Goal: Task Accomplishment & Management: Complete application form

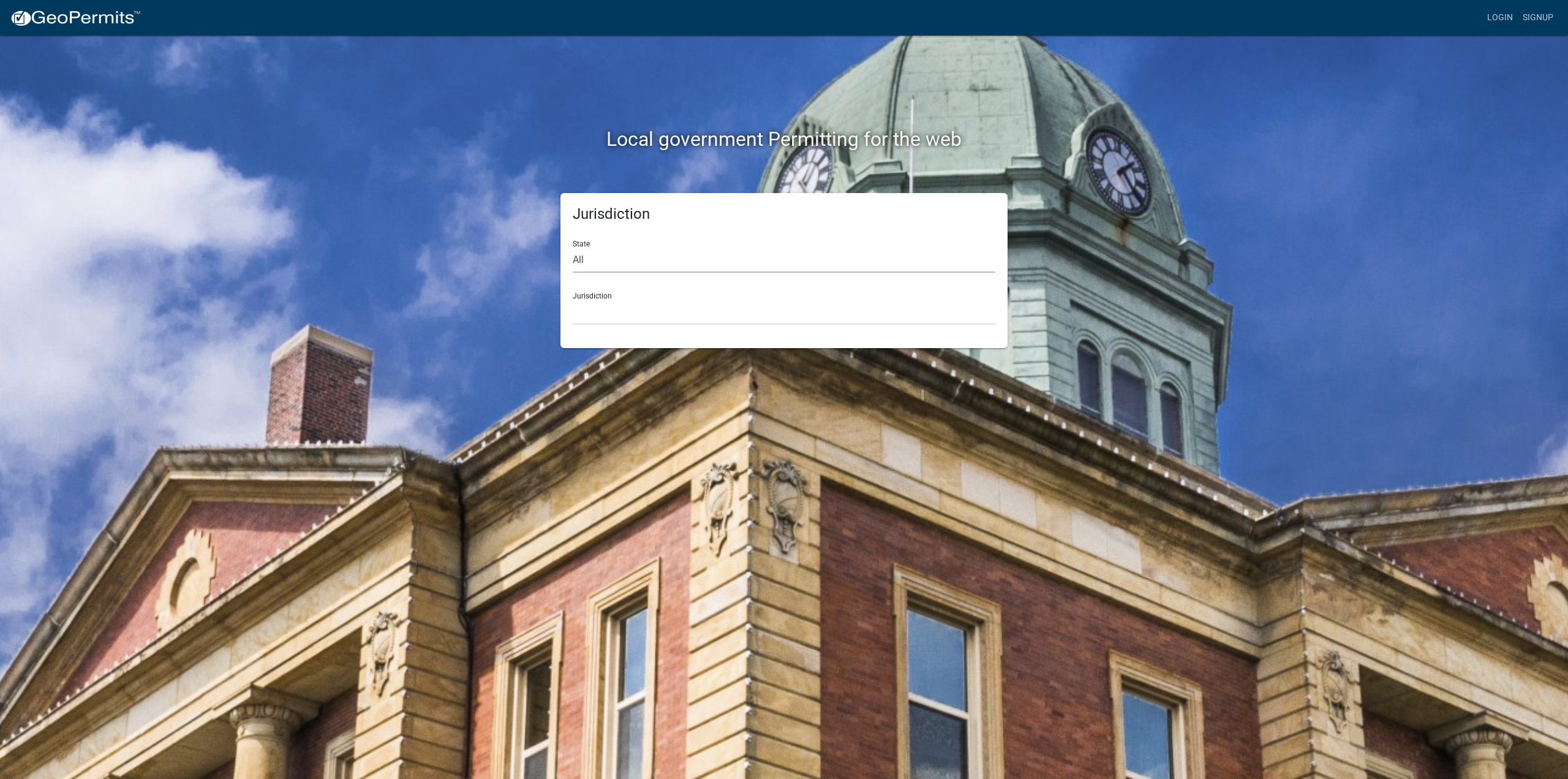
click at [588, 259] on select "All [US_STATE] [US_STATE] [US_STATE] [US_STATE] [US_STATE] [US_STATE] [US_STATE…" at bounding box center [784, 260] width 422 height 25
select select "[US_STATE]"
click at [572, 248] on select "All [US_STATE] [US_STATE] [US_STATE] [US_STATE] [US_STATE] [US_STATE] [US_STATE…" at bounding box center [784, 260] width 422 height 25
click at [594, 321] on select "City of [GEOGRAPHIC_DATA], [US_STATE] City of [GEOGRAPHIC_DATA], [US_STATE] Cit…" at bounding box center [784, 312] width 422 height 25
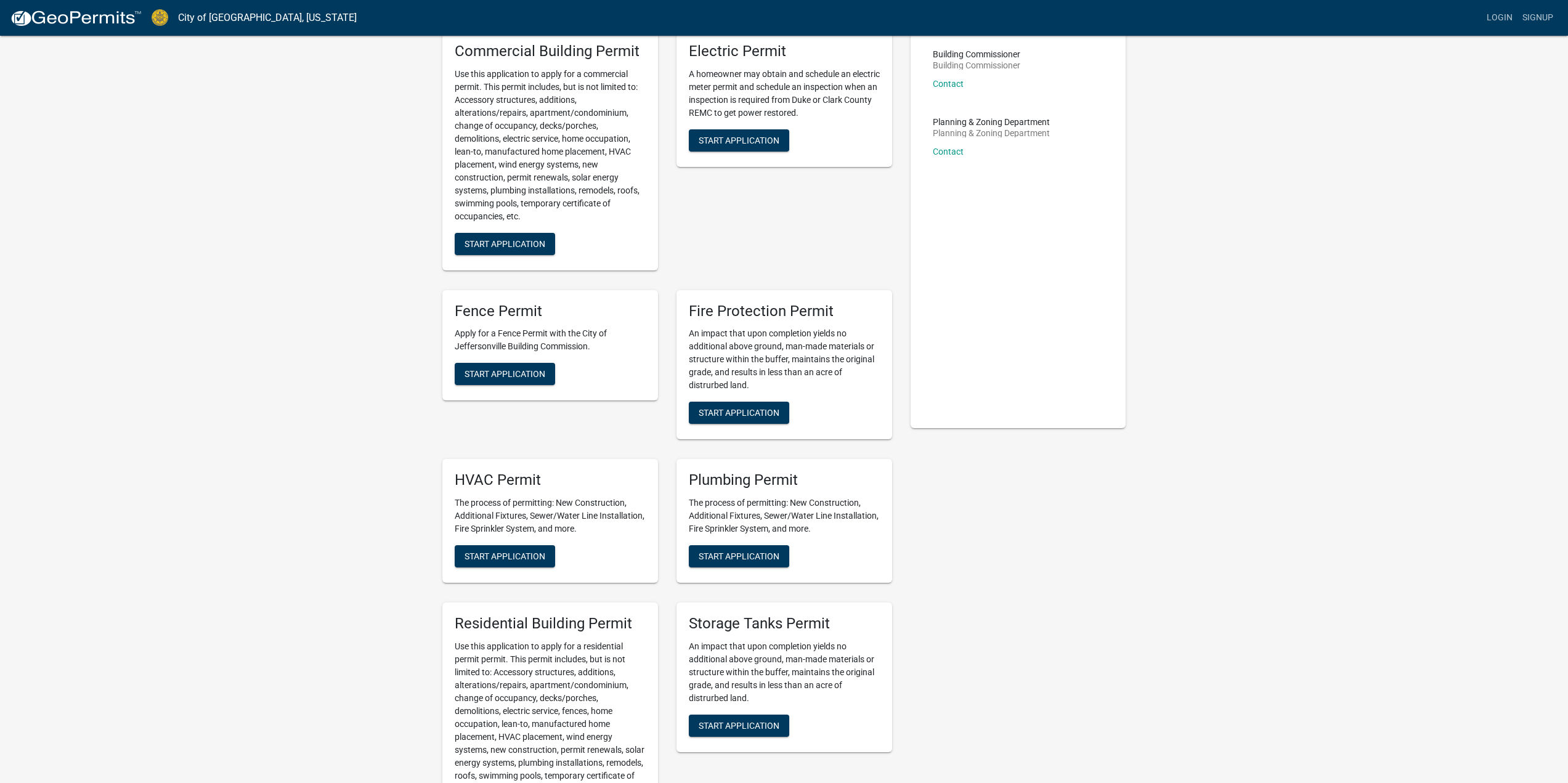
scroll to position [123, 0]
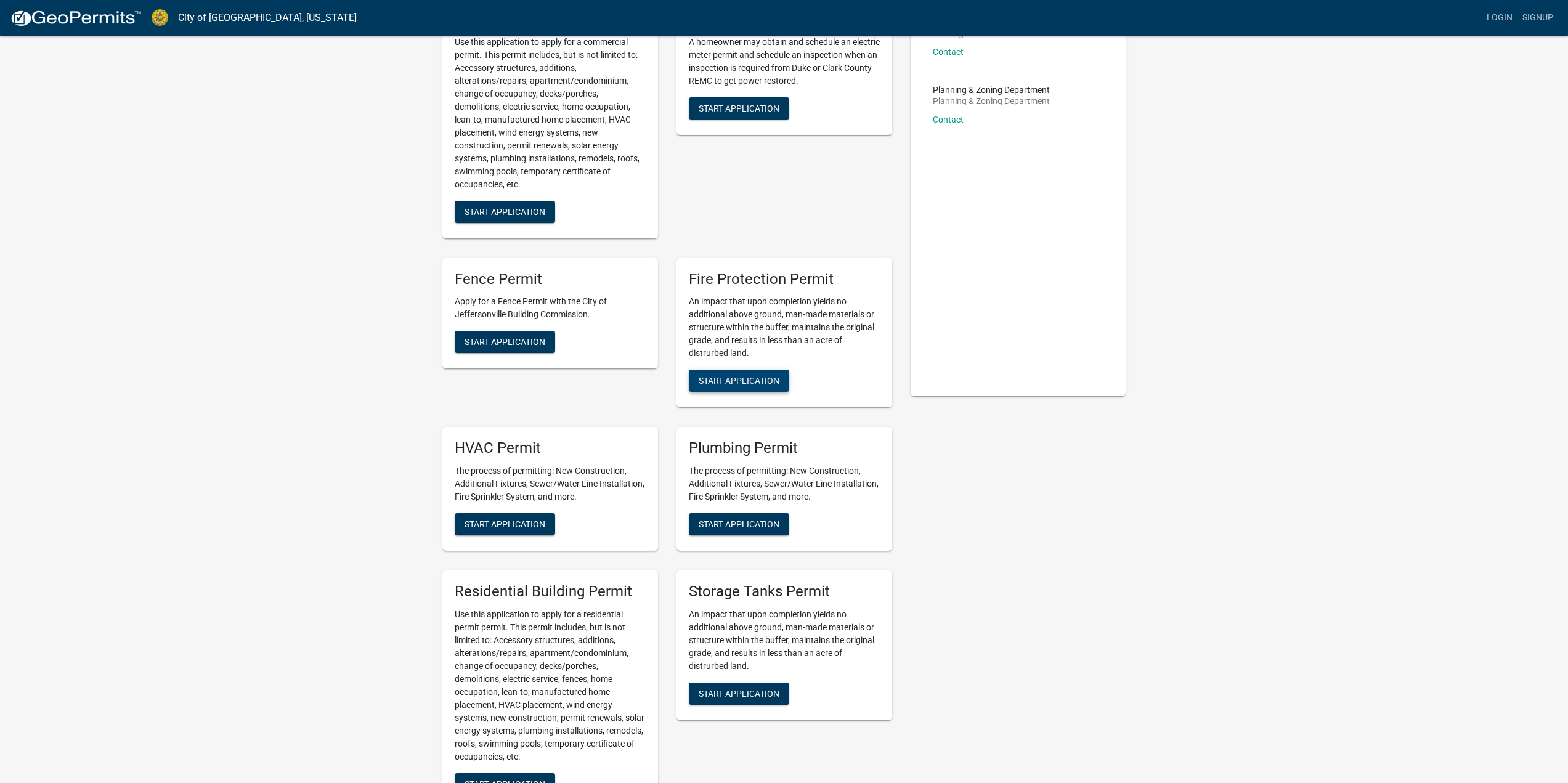
click at [750, 383] on span "Start Application" at bounding box center [739, 380] width 80 height 10
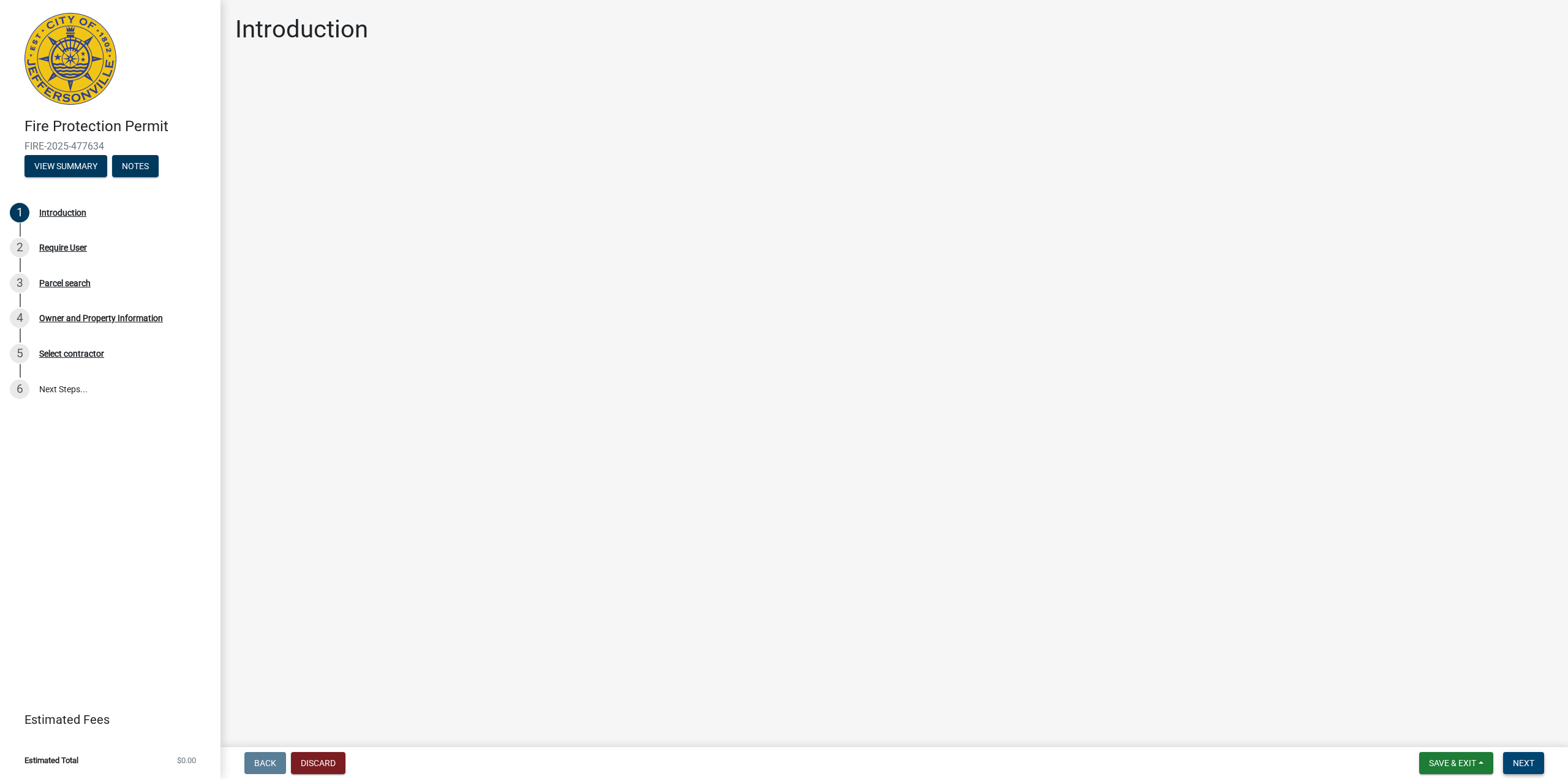
click at [1519, 760] on span "Next" at bounding box center [1524, 763] width 21 height 10
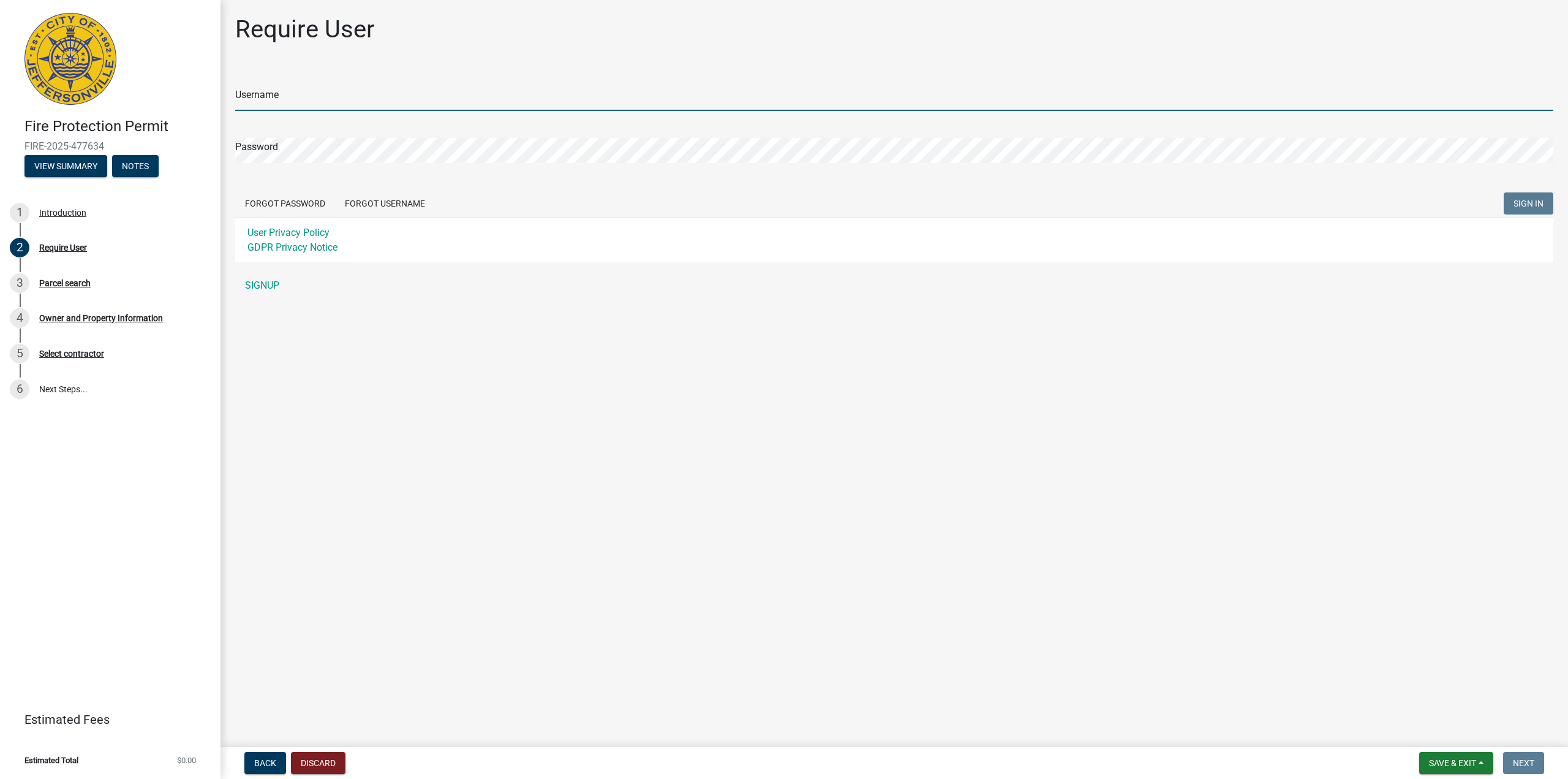
type input "chadvest4"
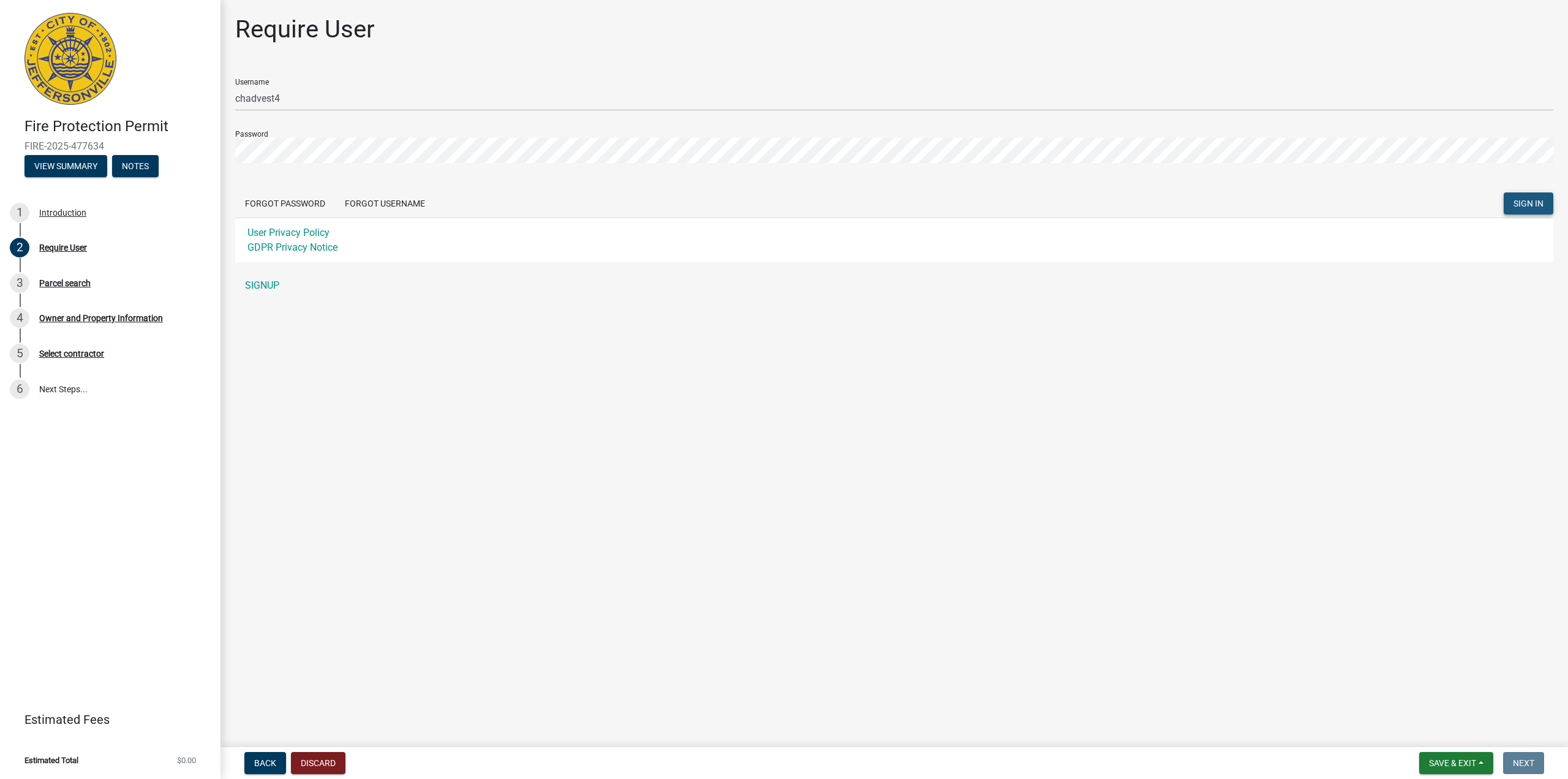
click at [1530, 203] on span "SIGN IN" at bounding box center [1529, 203] width 30 height 10
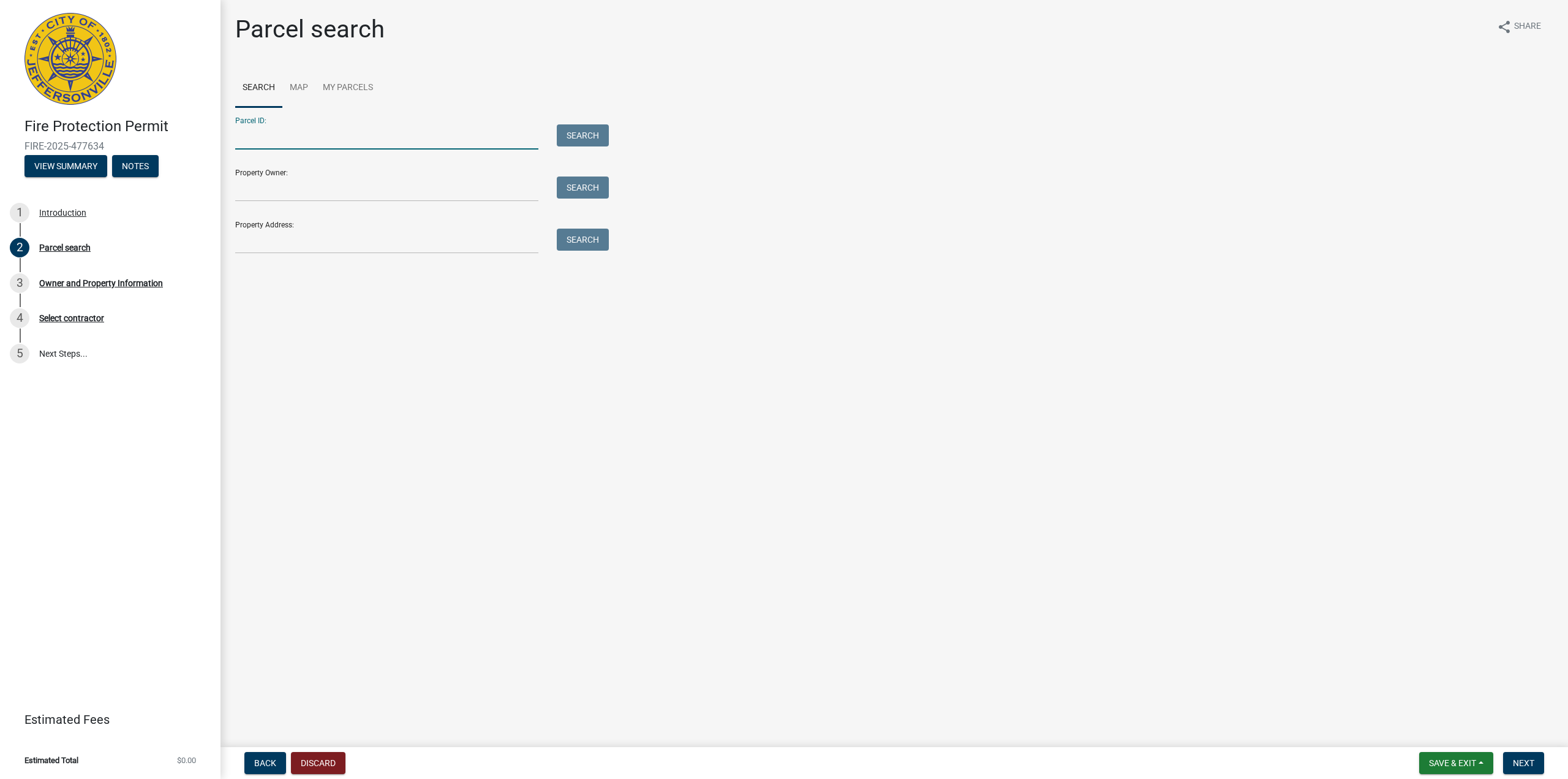
click at [426, 135] on input "Parcel ID:" at bounding box center [387, 137] width 303 height 25
click at [297, 90] on link "Map" at bounding box center [298, 88] width 33 height 39
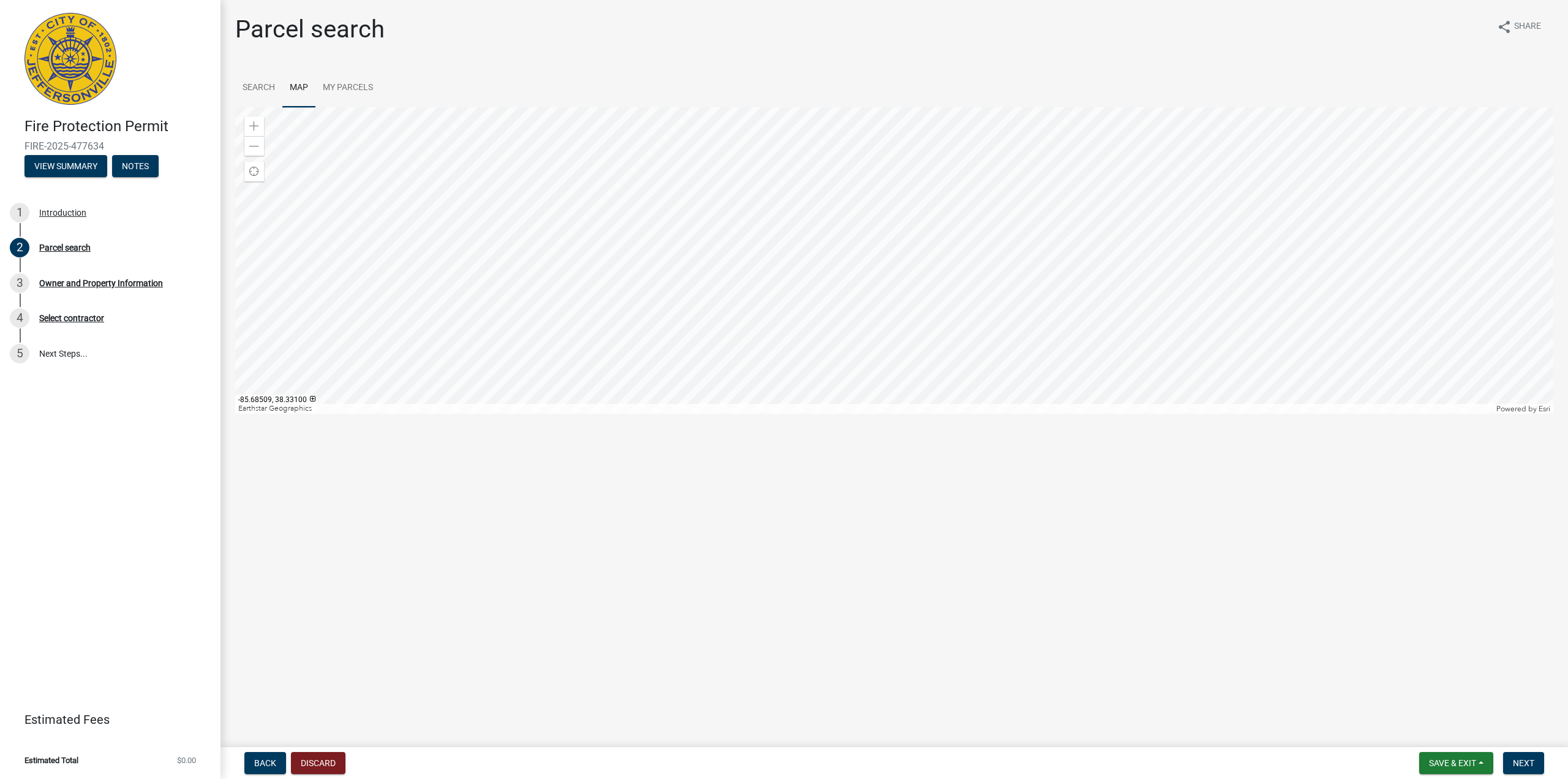
click at [859, 376] on div at bounding box center [894, 260] width 1318 height 307
click at [971, 324] on div at bounding box center [894, 260] width 1318 height 307
click at [912, 294] on div at bounding box center [894, 260] width 1318 height 307
click at [934, 294] on div at bounding box center [894, 260] width 1318 height 307
click at [892, 107] on div at bounding box center [894, 260] width 1318 height 307
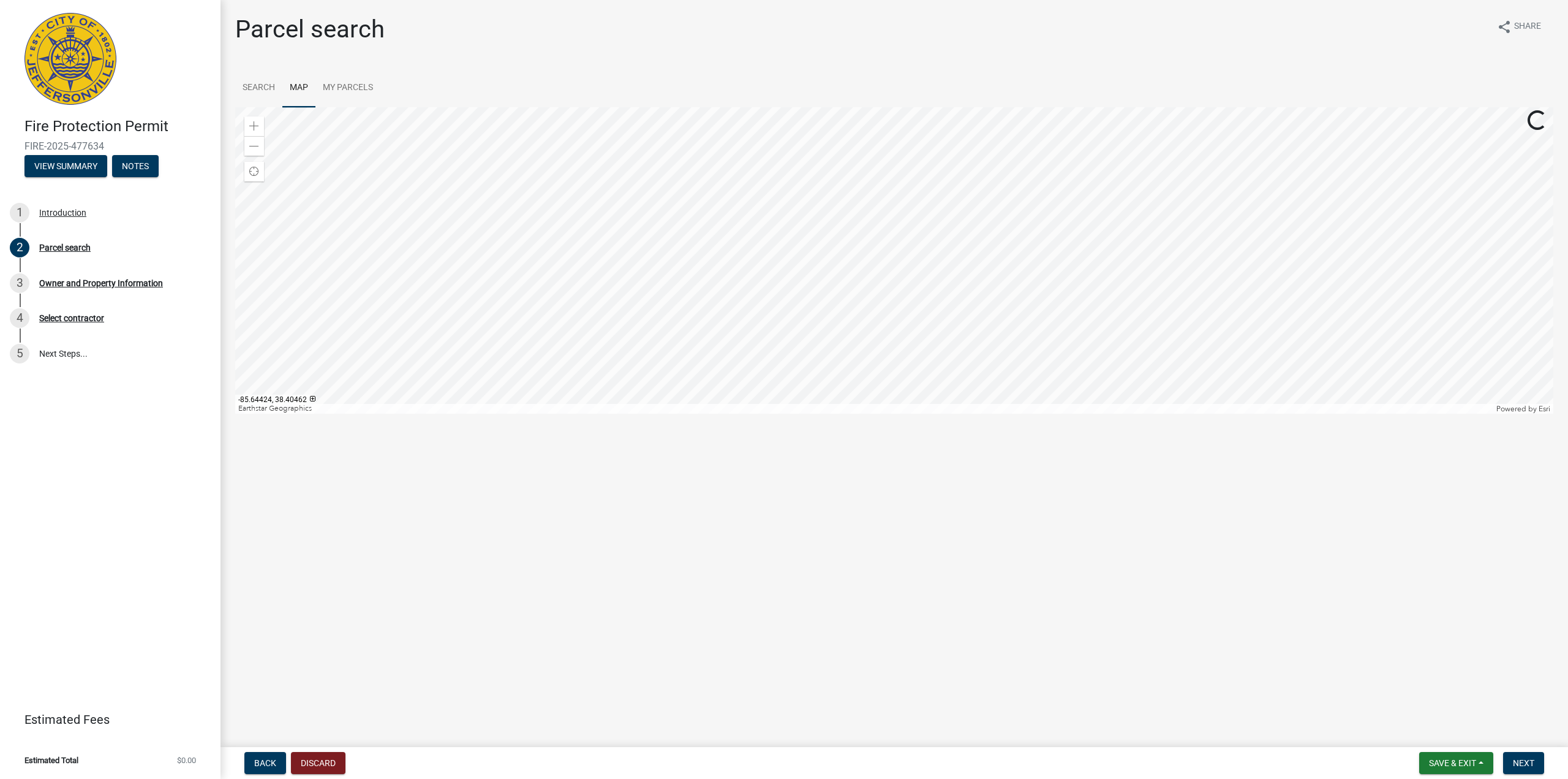
click at [927, 150] on div at bounding box center [894, 260] width 1318 height 307
click at [880, 111] on div at bounding box center [894, 260] width 1318 height 307
click at [935, 107] on div at bounding box center [894, 260] width 1318 height 307
click at [846, 294] on div at bounding box center [894, 260] width 1318 height 307
click at [882, 206] on div at bounding box center [894, 260] width 1318 height 307
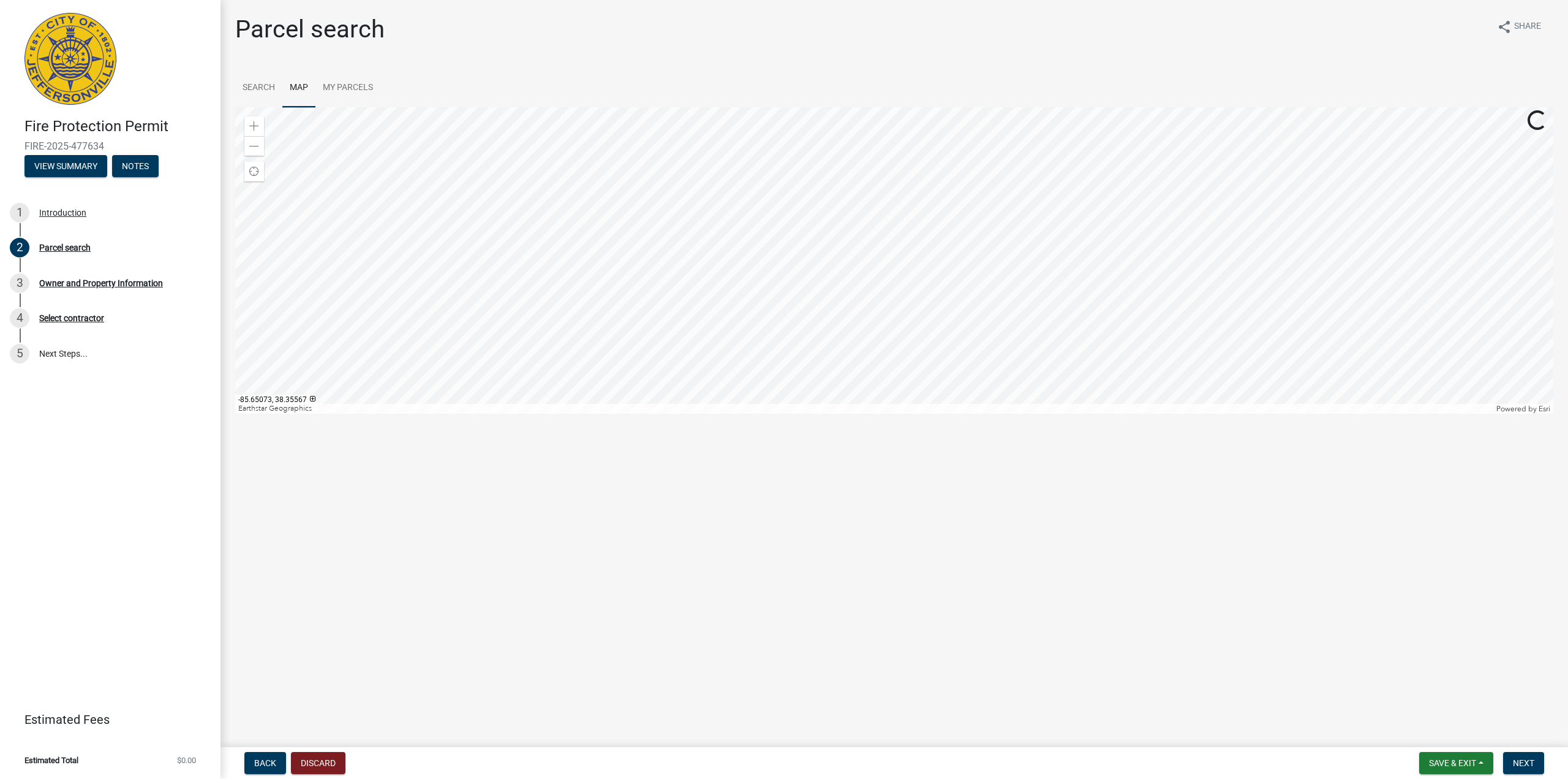
click at [938, 215] on div at bounding box center [894, 260] width 1318 height 307
click at [949, 215] on div at bounding box center [894, 260] width 1318 height 307
click at [254, 127] on span at bounding box center [254, 126] width 10 height 10
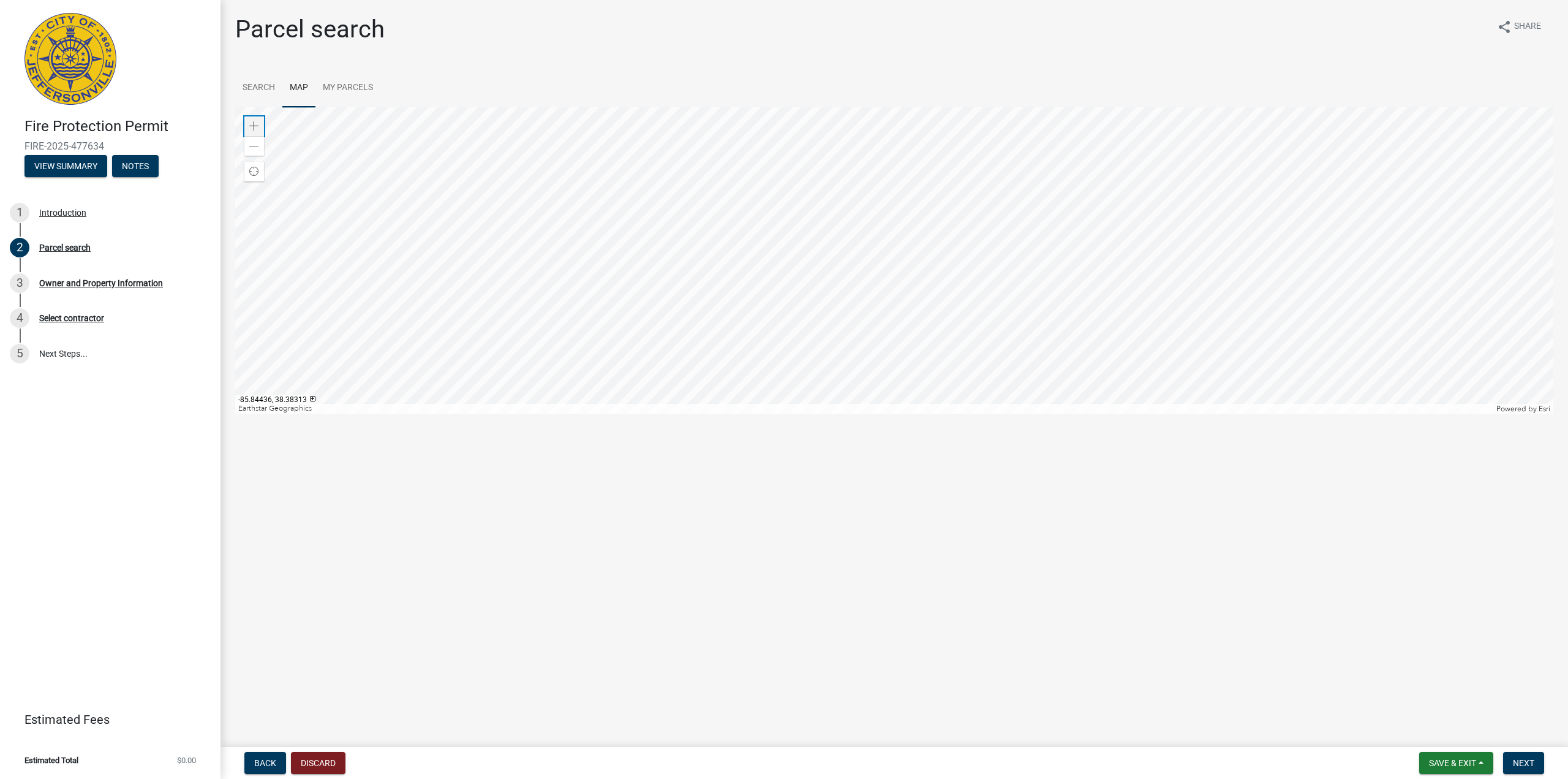
click at [254, 127] on span at bounding box center [254, 126] width 10 height 10
click at [1030, 369] on div at bounding box center [894, 260] width 1318 height 307
click at [1052, 115] on div at bounding box center [894, 260] width 1318 height 307
click at [1039, 363] on div at bounding box center [894, 260] width 1318 height 307
click at [1043, 326] on div at bounding box center [894, 260] width 1318 height 307
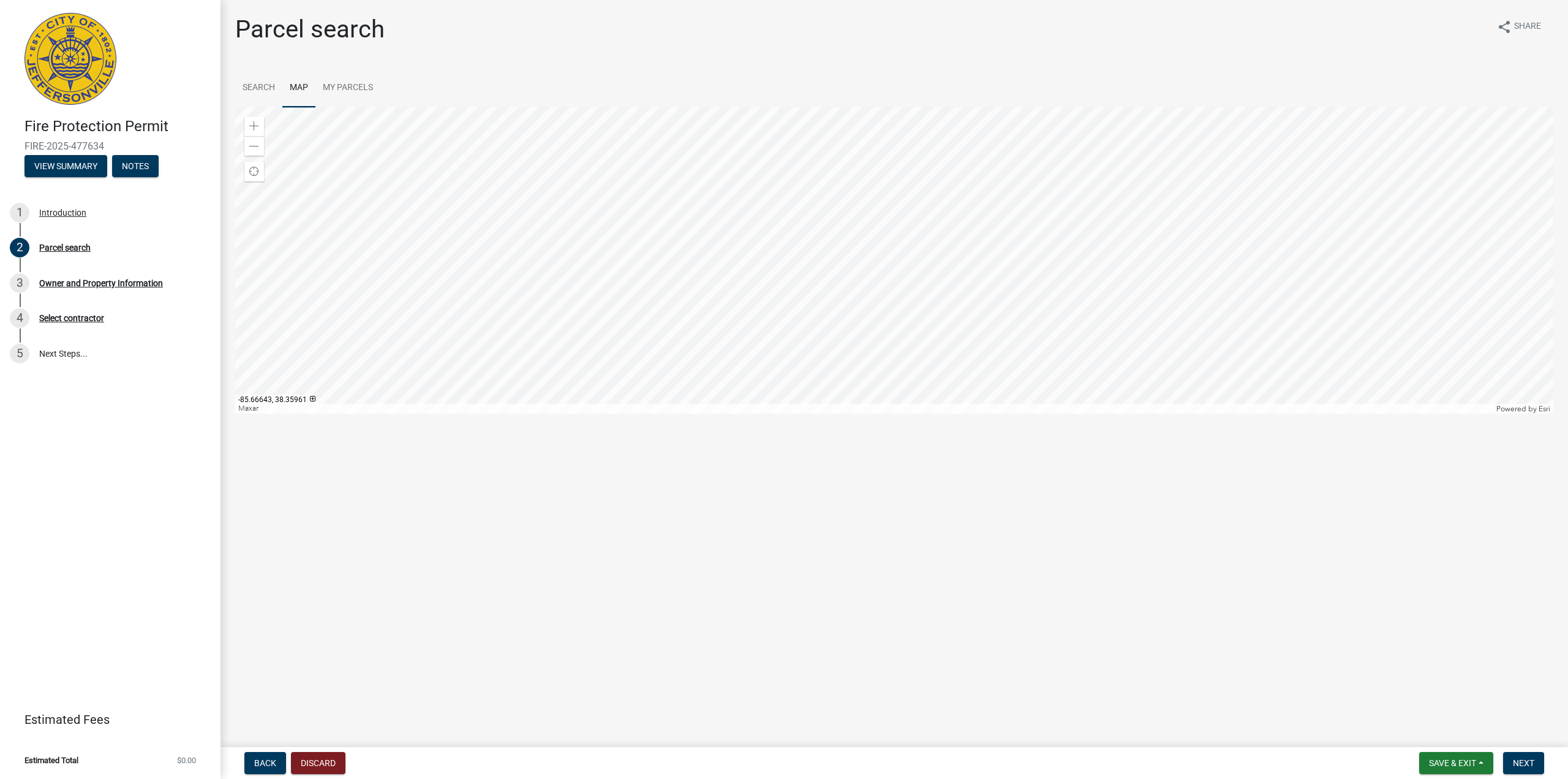
click at [980, 339] on div at bounding box center [894, 260] width 1318 height 307
click at [998, 361] on div at bounding box center [894, 260] width 1318 height 307
click at [930, 319] on div at bounding box center [894, 260] width 1318 height 307
click at [947, 307] on div at bounding box center [894, 260] width 1318 height 307
click at [1040, 355] on div at bounding box center [894, 260] width 1318 height 307
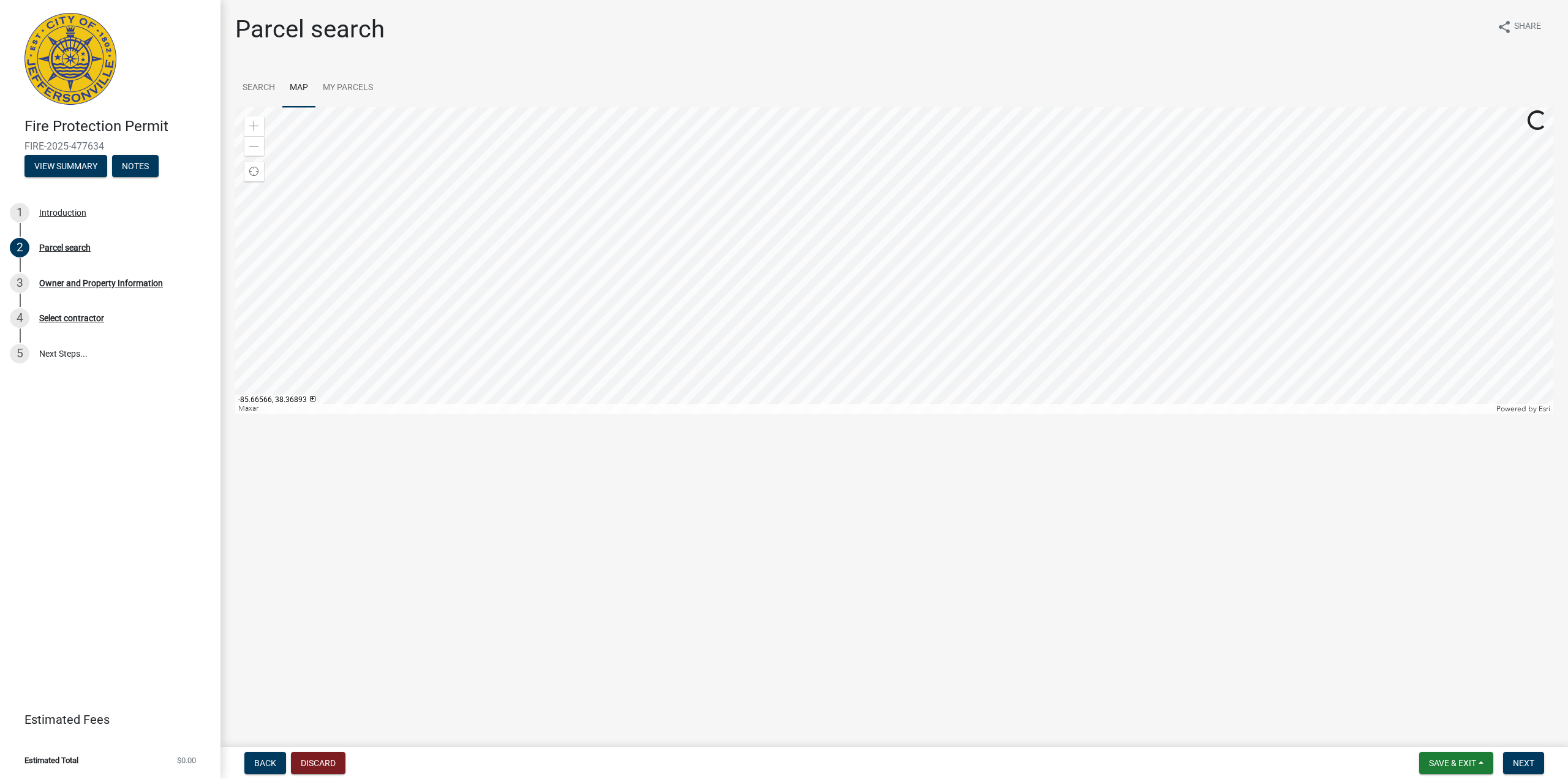
click at [898, 140] on div at bounding box center [894, 260] width 1318 height 307
click at [819, 235] on div at bounding box center [894, 260] width 1318 height 307
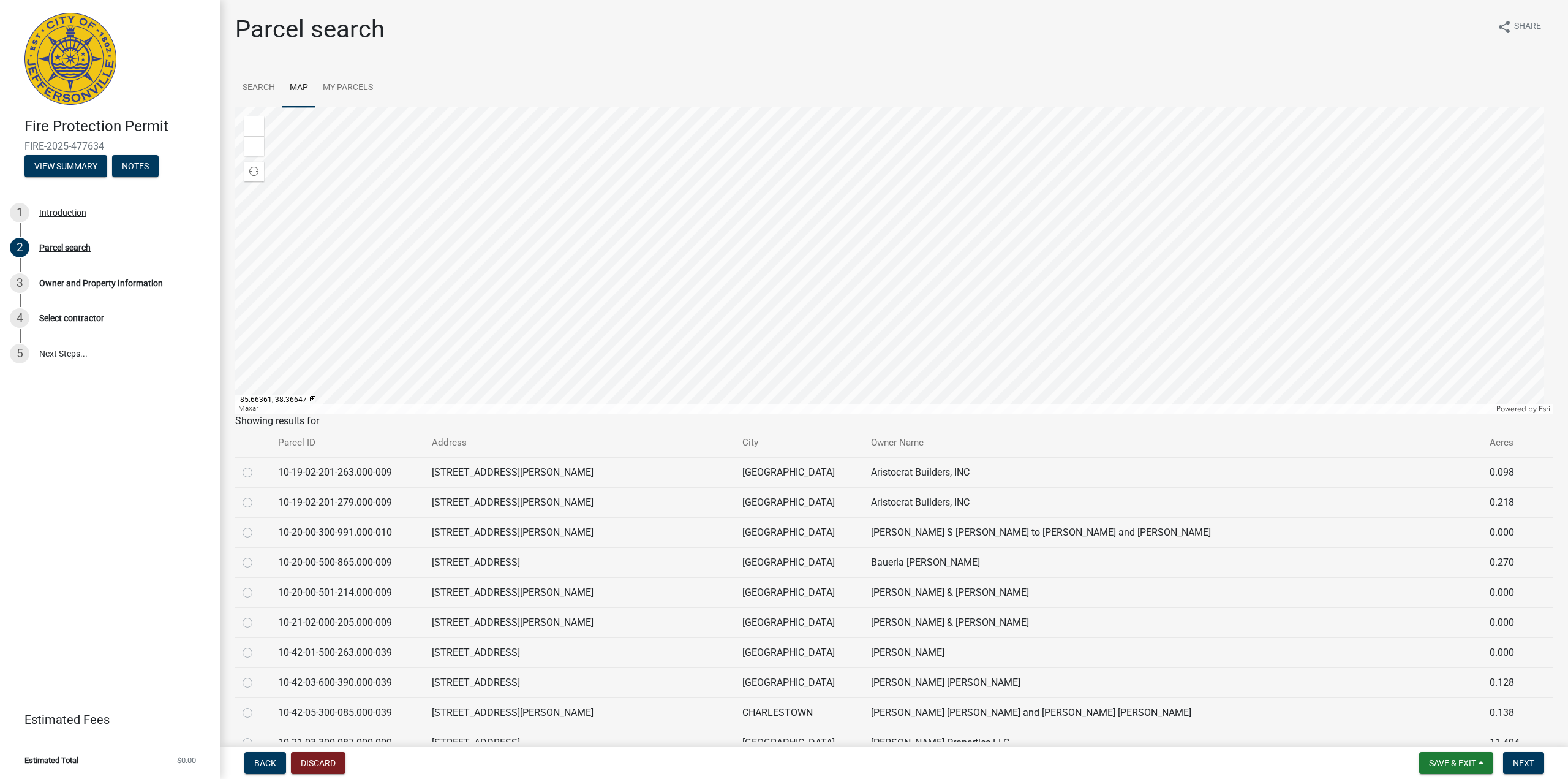
click at [1010, 320] on div at bounding box center [894, 260] width 1318 height 307
click at [821, 149] on div at bounding box center [894, 260] width 1318 height 307
click at [942, 175] on div at bounding box center [894, 260] width 1318 height 307
click at [765, 135] on div at bounding box center [894, 260] width 1318 height 307
click at [818, 293] on div at bounding box center [894, 260] width 1318 height 307
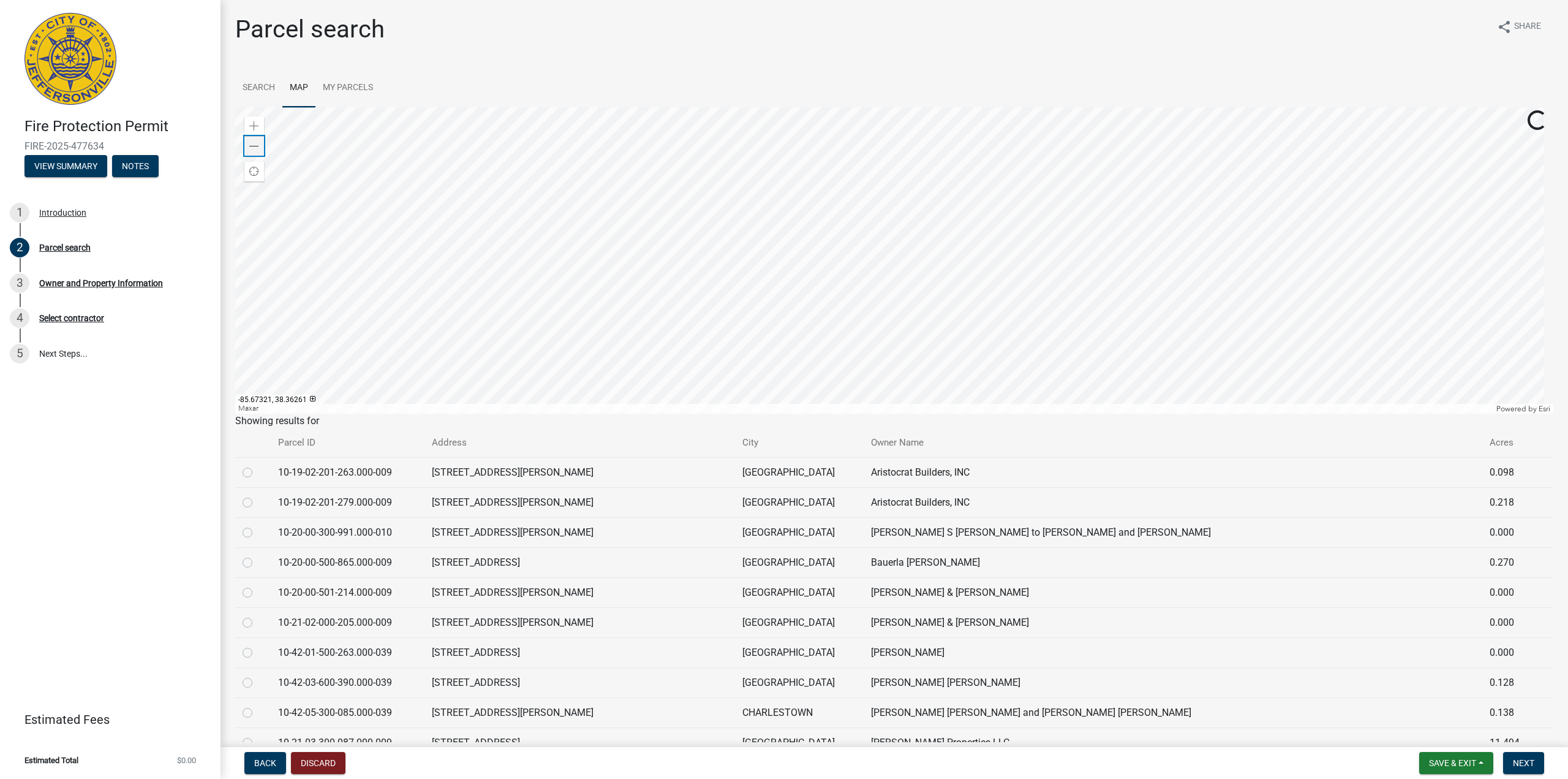
click at [255, 149] on span at bounding box center [254, 147] width 10 height 10
click at [822, 414] on div at bounding box center [894, 260] width 1318 height 307
click at [778, 325] on div at bounding box center [894, 260] width 1318 height 307
click at [793, 304] on div at bounding box center [894, 260] width 1318 height 307
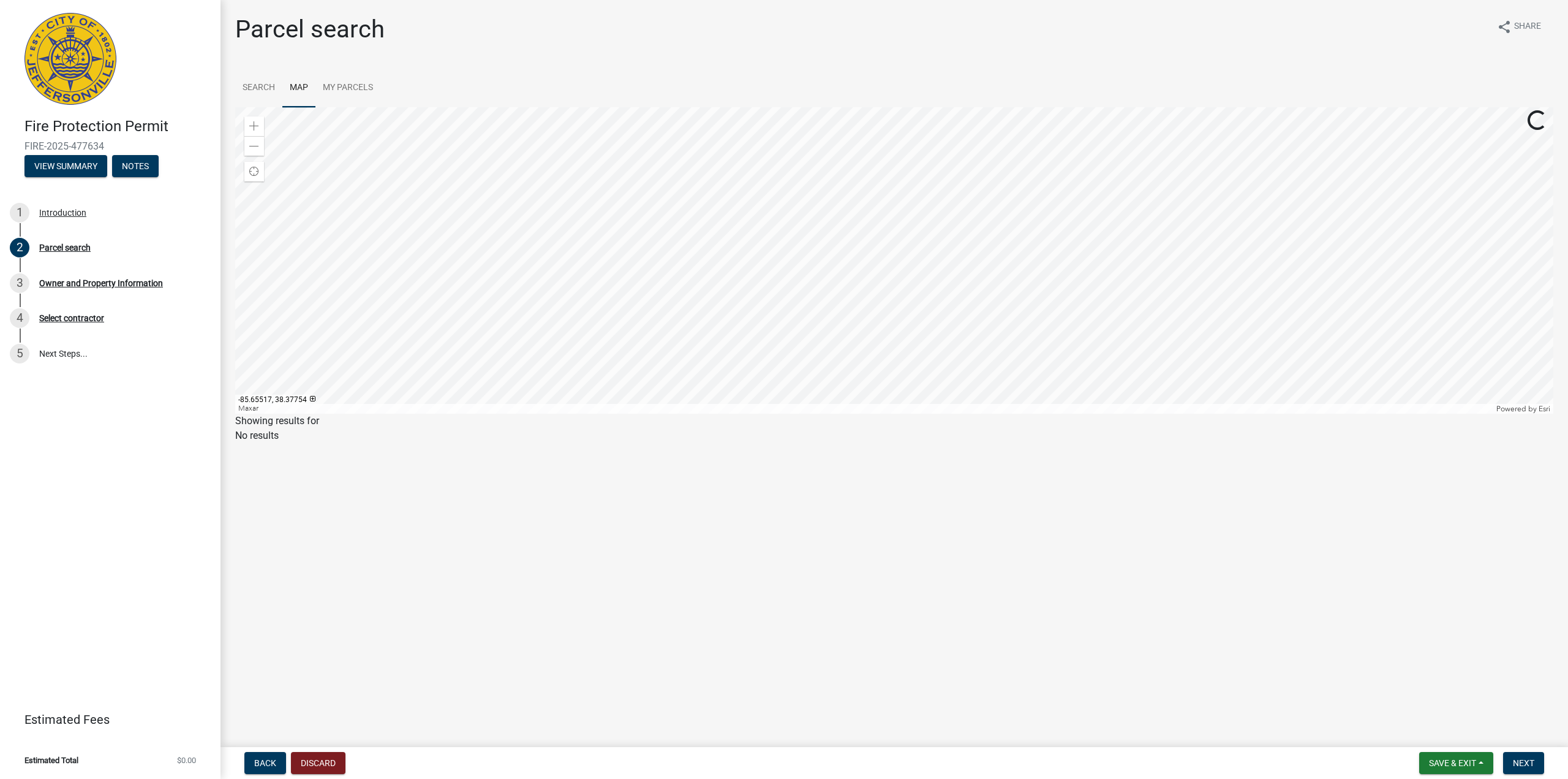
click at [850, 186] on div at bounding box center [894, 260] width 1318 height 307
click at [834, 286] on div at bounding box center [894, 260] width 1318 height 307
click at [778, 238] on div at bounding box center [894, 260] width 1318 height 307
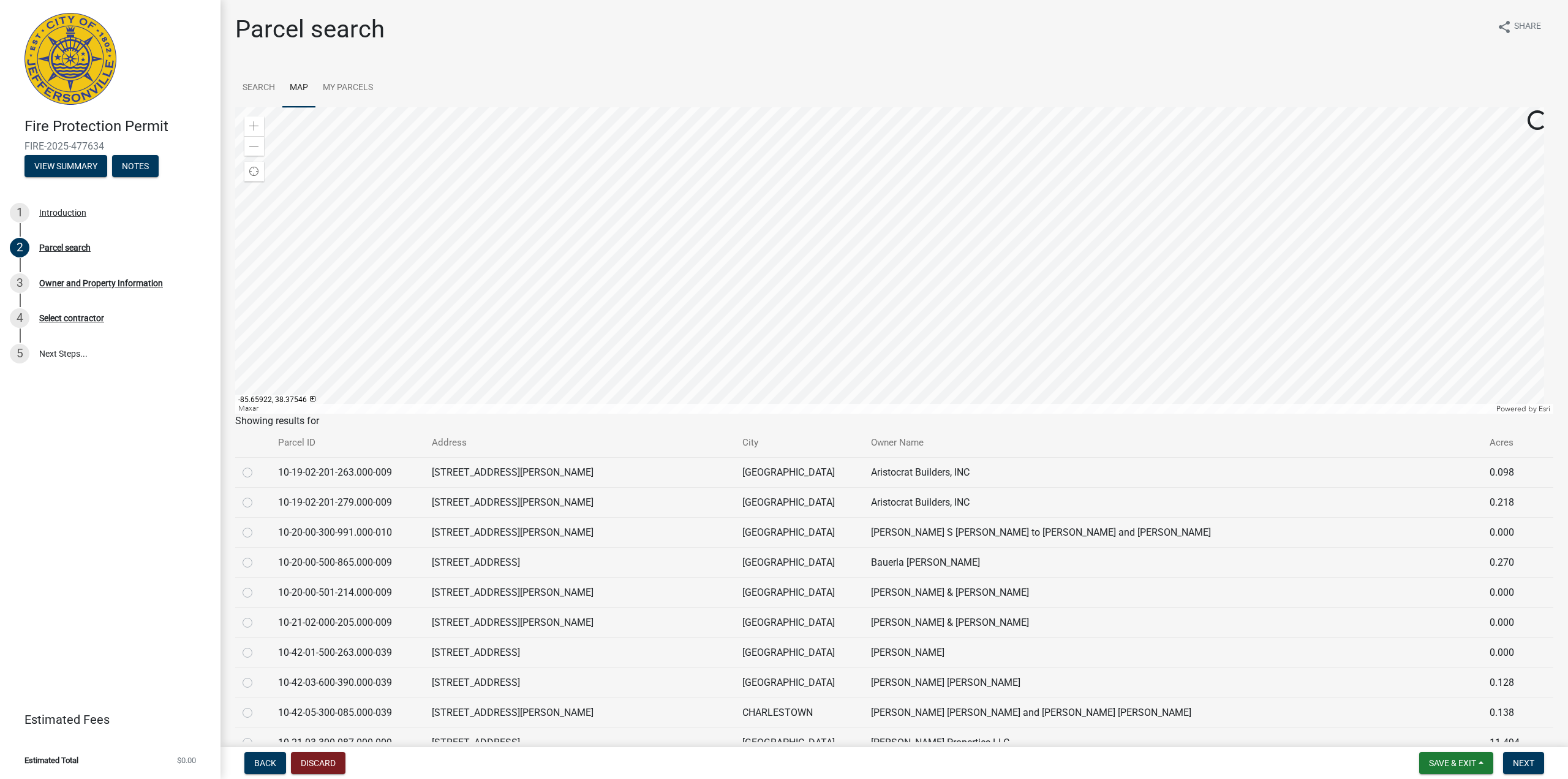
click at [854, 206] on div at bounding box center [894, 260] width 1318 height 307
click at [806, 180] on div at bounding box center [894, 260] width 1318 height 307
click at [909, 191] on div at bounding box center [894, 260] width 1318 height 307
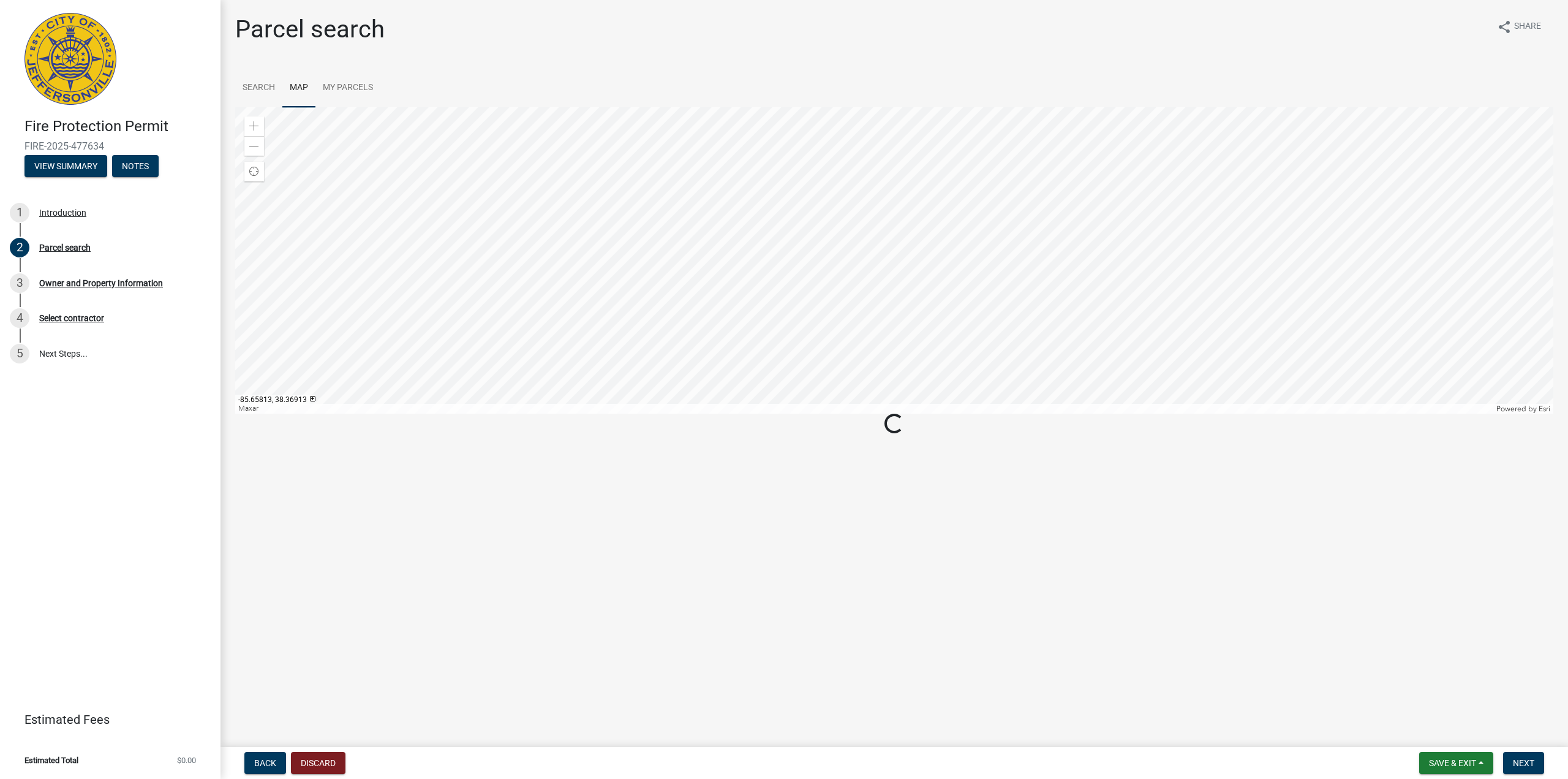
click at [842, 232] on div at bounding box center [894, 260] width 1318 height 307
click at [794, 271] on div at bounding box center [894, 260] width 1318 height 307
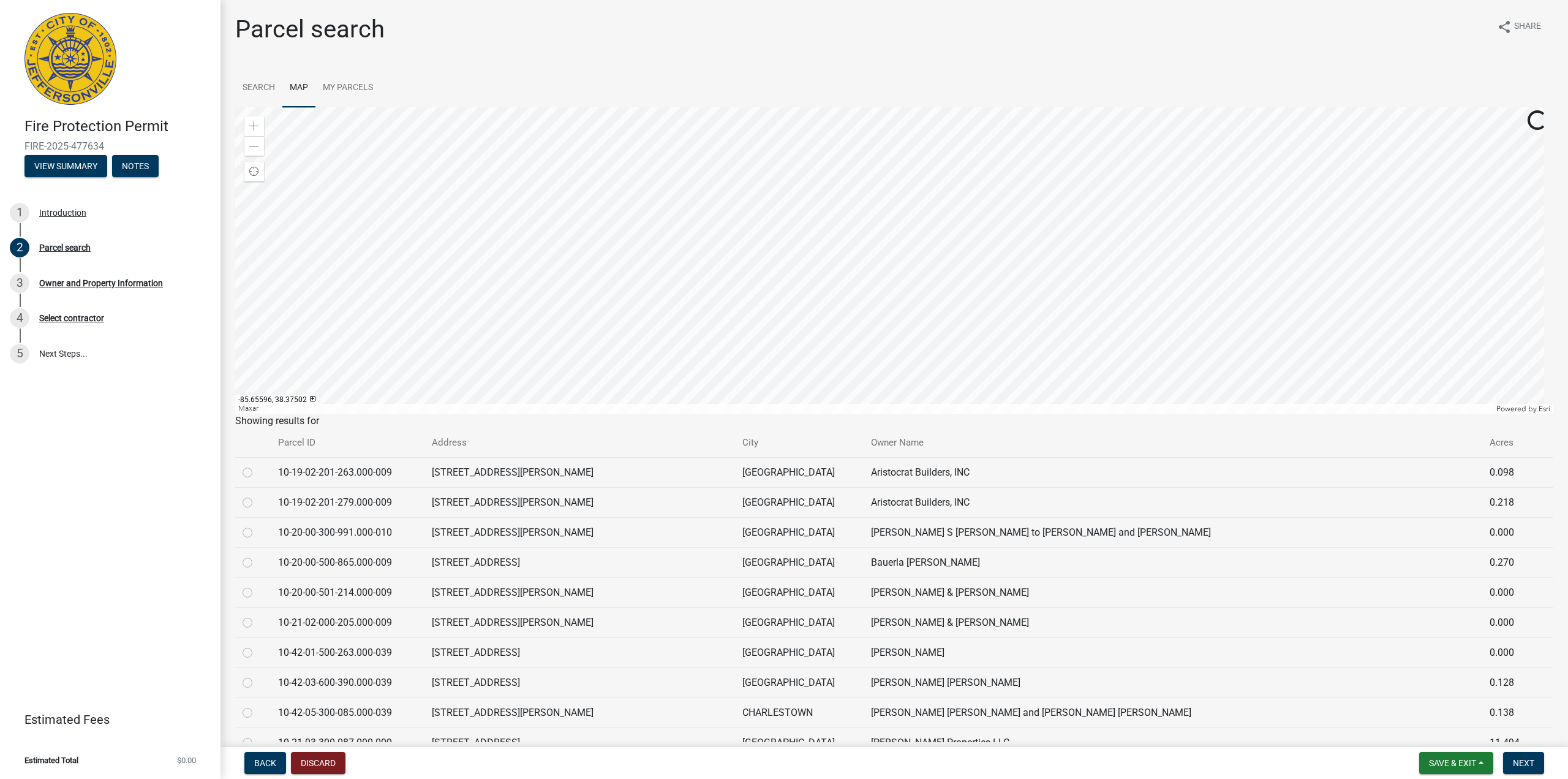
click at [868, 125] on div at bounding box center [894, 260] width 1318 height 307
click at [926, 275] on div at bounding box center [894, 260] width 1318 height 307
click at [765, 251] on div at bounding box center [894, 260] width 1318 height 307
click at [765, 192] on div at bounding box center [894, 260] width 1318 height 307
click at [733, 216] on div at bounding box center [894, 260] width 1318 height 307
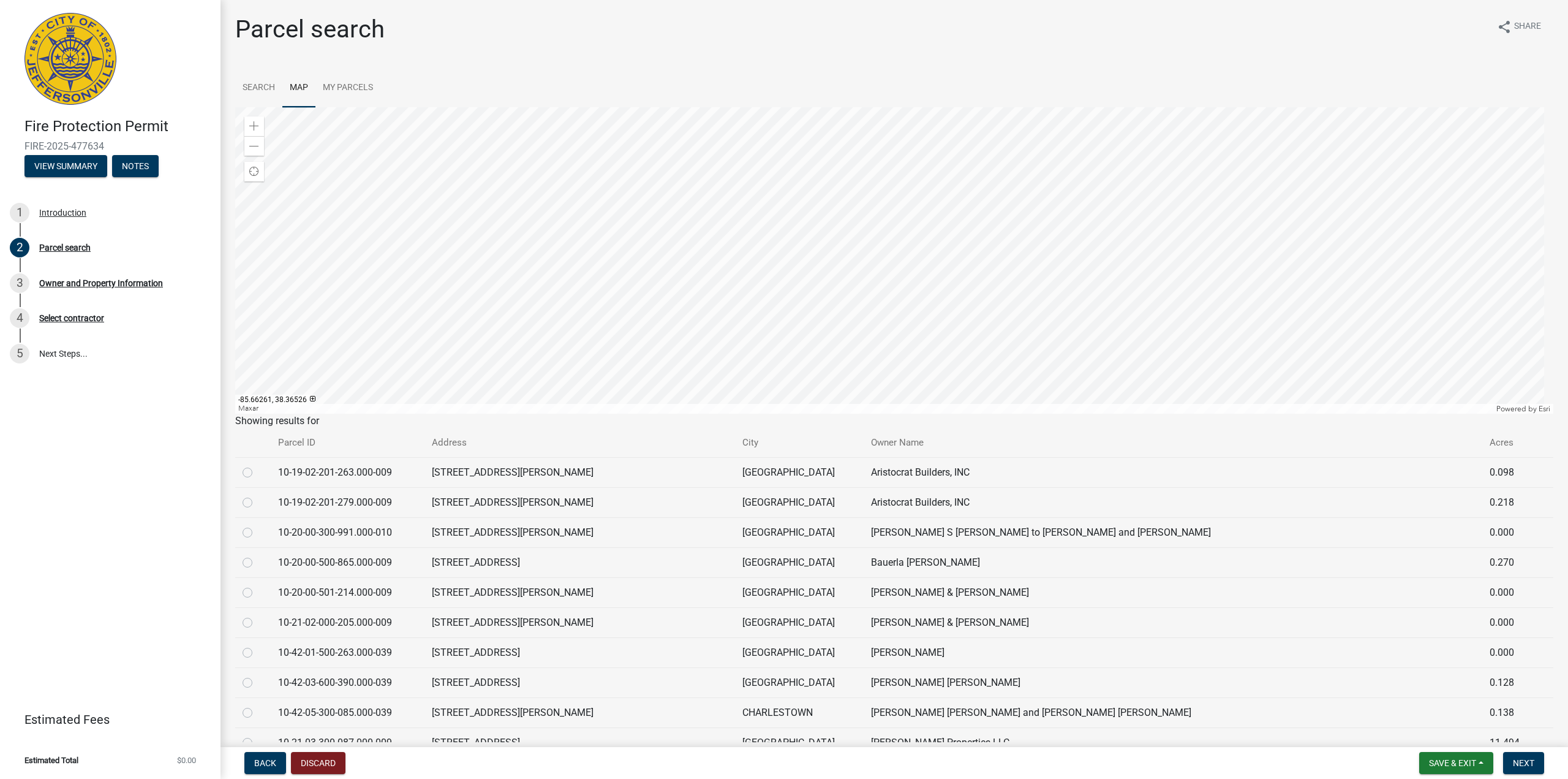
click at [857, 272] on div at bounding box center [894, 260] width 1318 height 307
click at [905, 344] on div at bounding box center [894, 260] width 1318 height 307
click at [253, 88] on link "Search" at bounding box center [259, 88] width 47 height 39
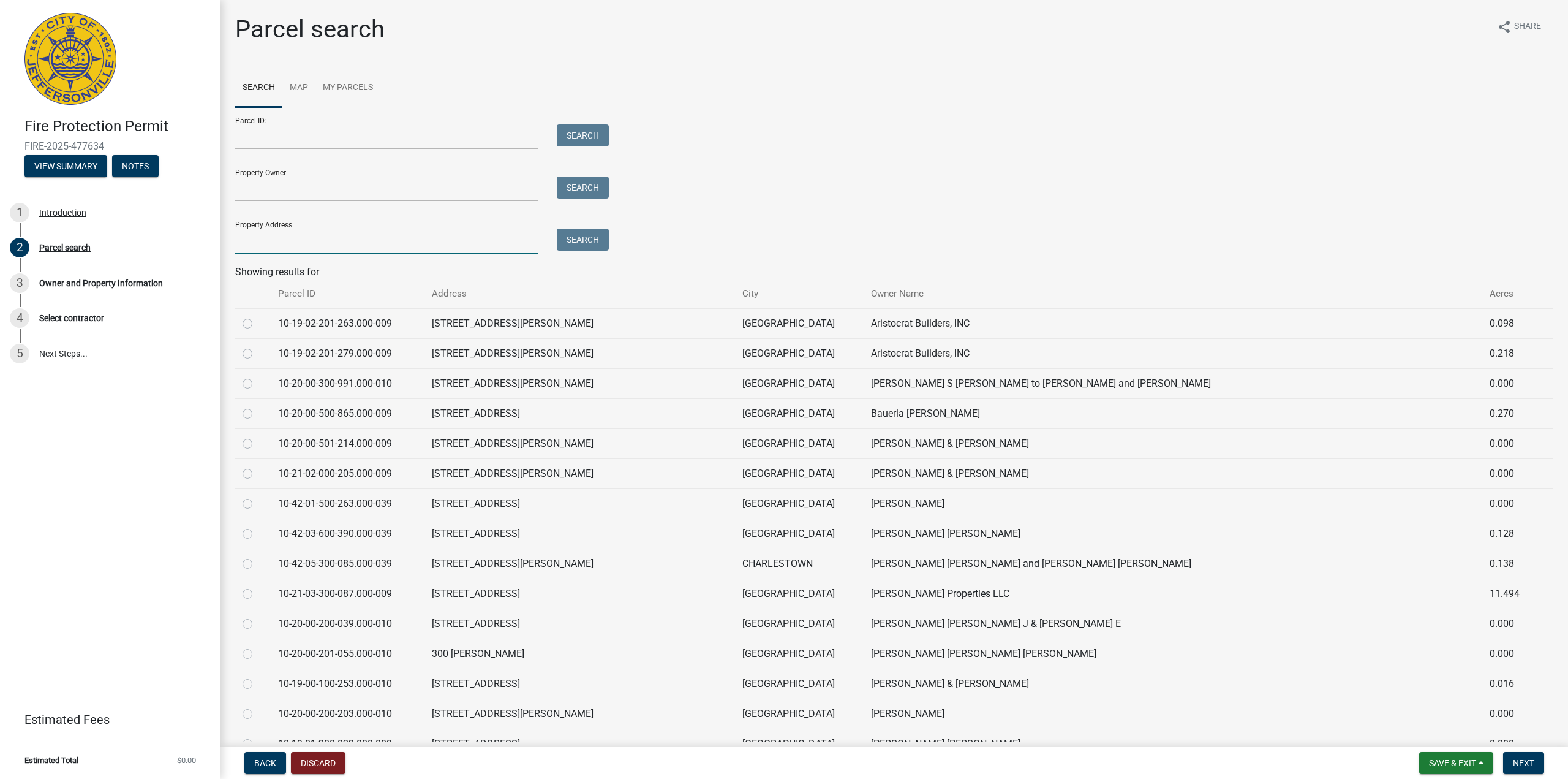
click at [381, 250] on input "Property Address:" at bounding box center [387, 241] width 303 height 25
click at [578, 238] on button "Search" at bounding box center [583, 239] width 52 height 22
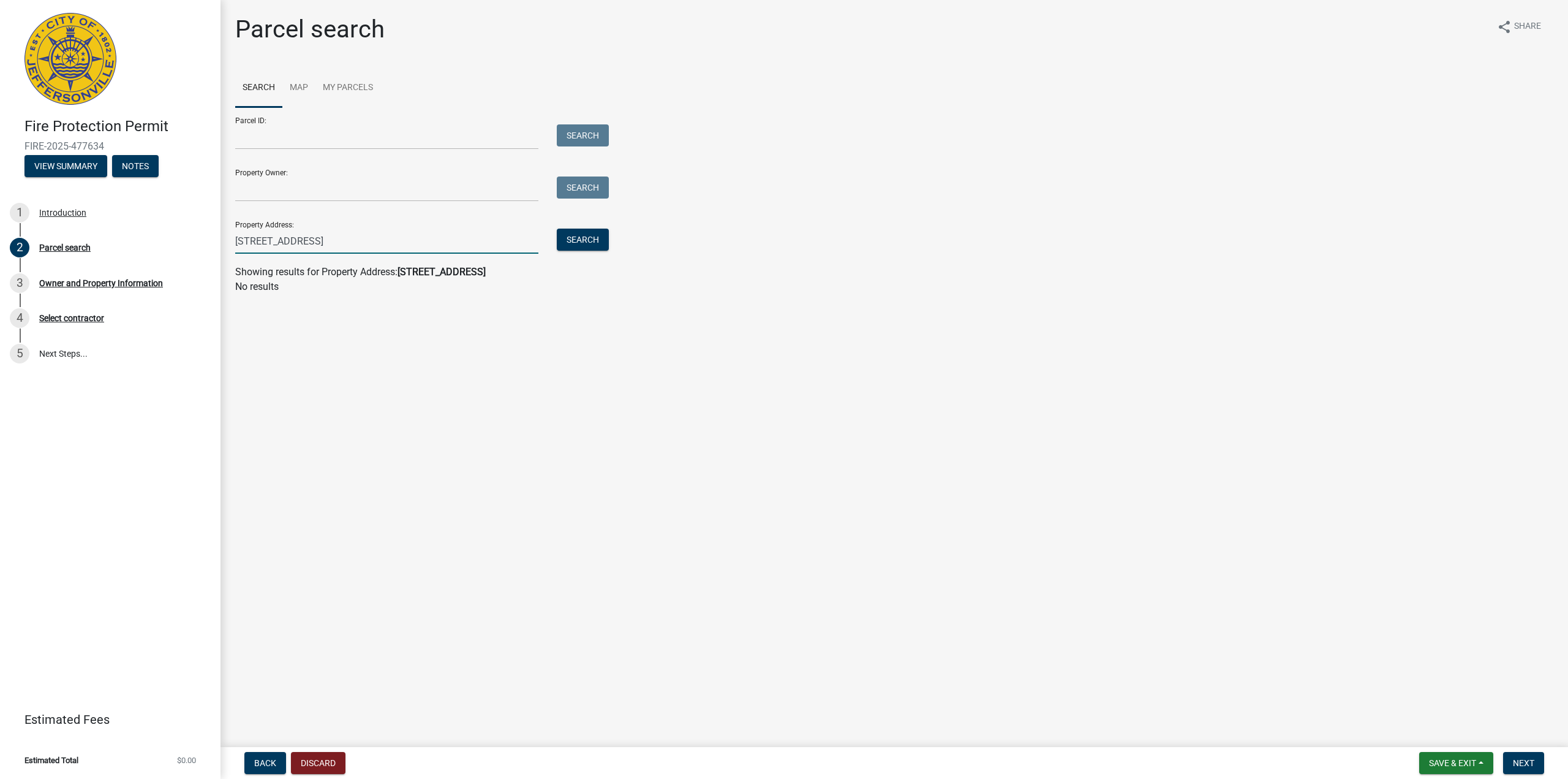
click at [241, 244] on input "[STREET_ADDRESS]" at bounding box center [387, 241] width 303 height 25
type input "[STREET_ADDRESS]"
click at [581, 230] on button "Search" at bounding box center [583, 239] width 52 height 22
click at [304, 188] on input "Property Owner:" at bounding box center [387, 188] width 303 height 25
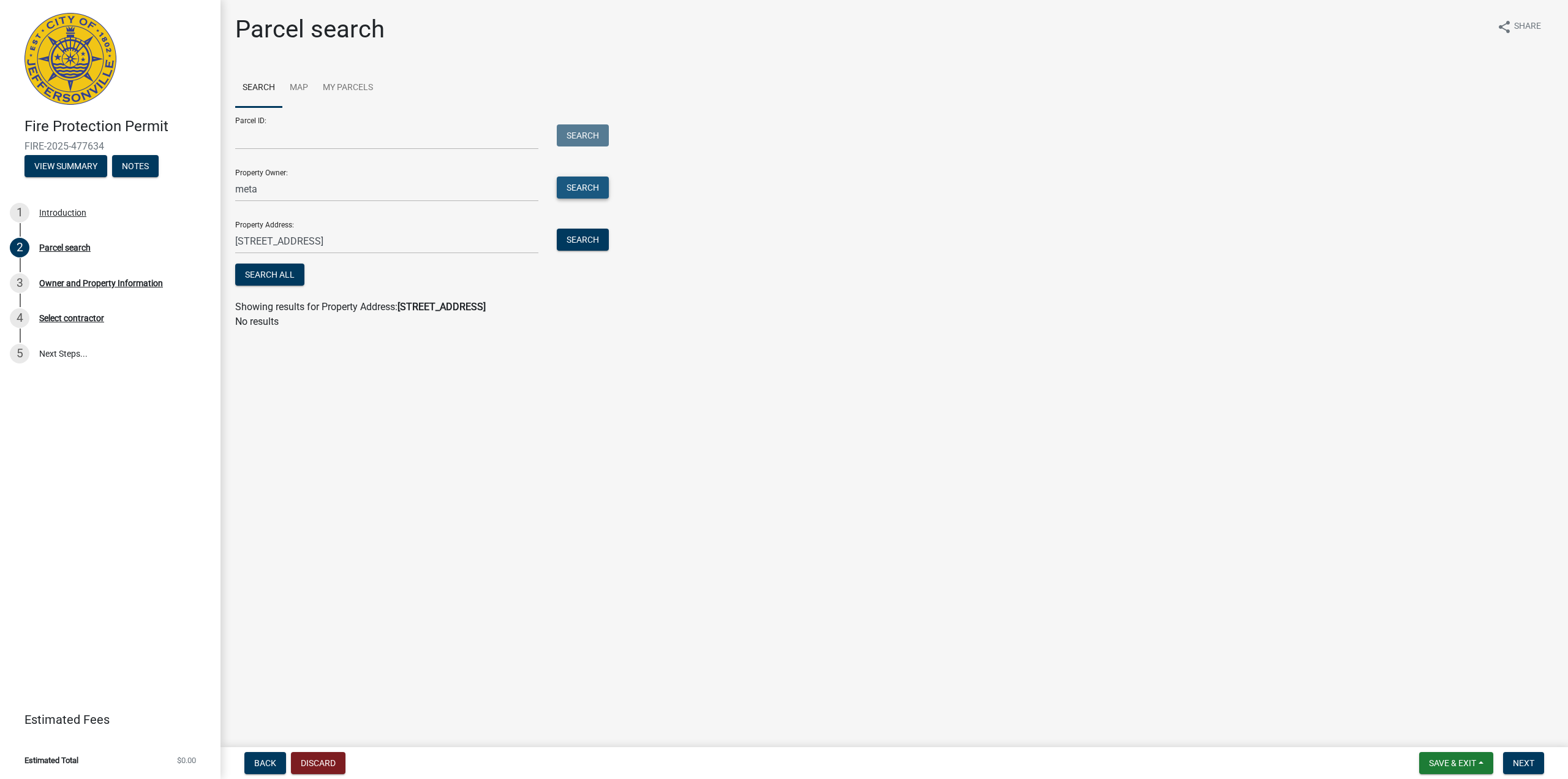
click at [600, 190] on button "Search" at bounding box center [583, 187] width 52 height 22
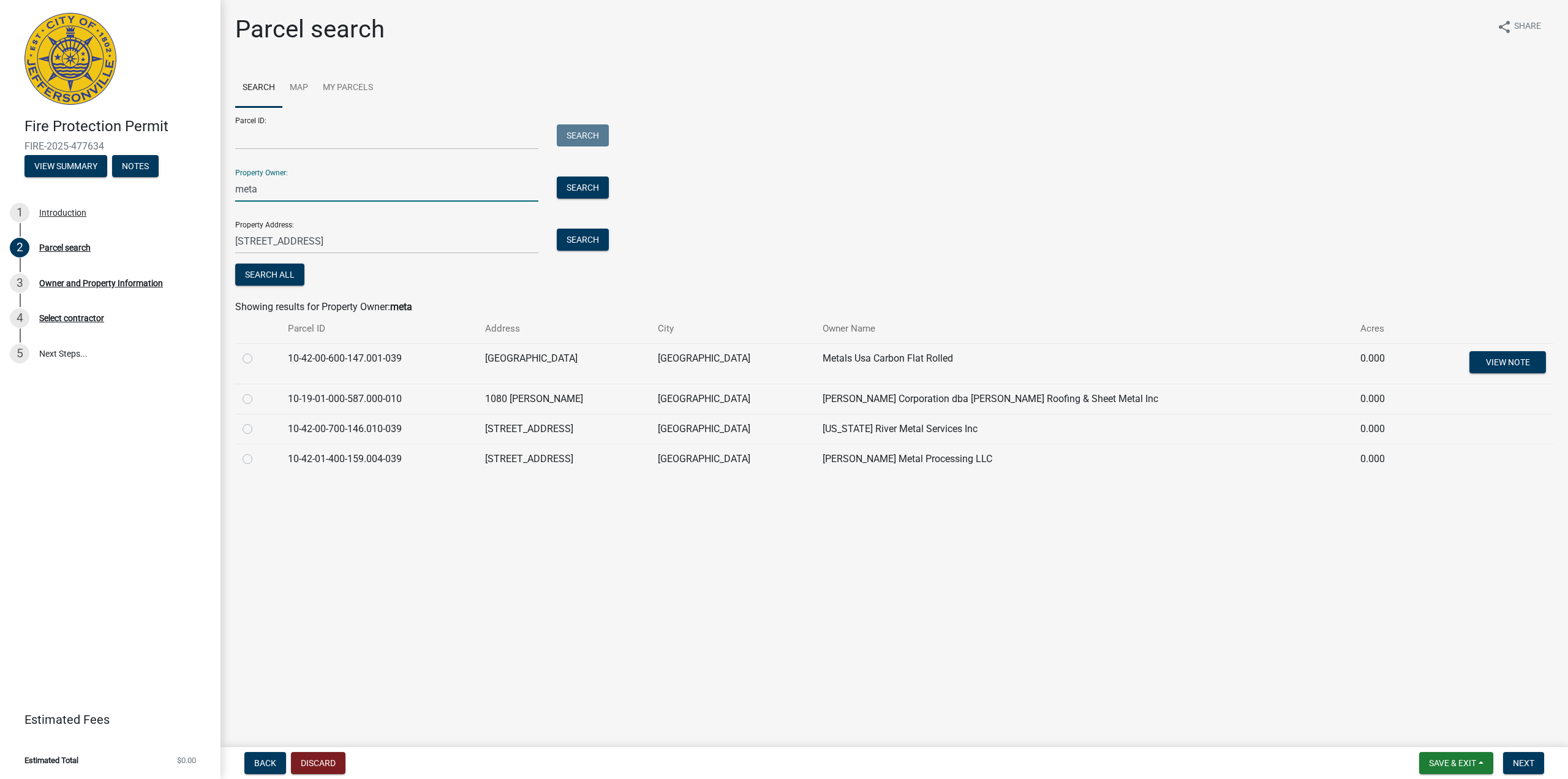
drag, startPoint x: 261, startPoint y: 191, endPoint x: 205, endPoint y: 191, distance: 56.0
click at [205, 191] on div "Fire Protection Permit FIRE-2025-477634 View Summary Notes 1 Introduction 2 Par…" at bounding box center [784, 389] width 1568 height 779
type input "HDR"
click at [588, 186] on button "Search" at bounding box center [583, 187] width 52 height 22
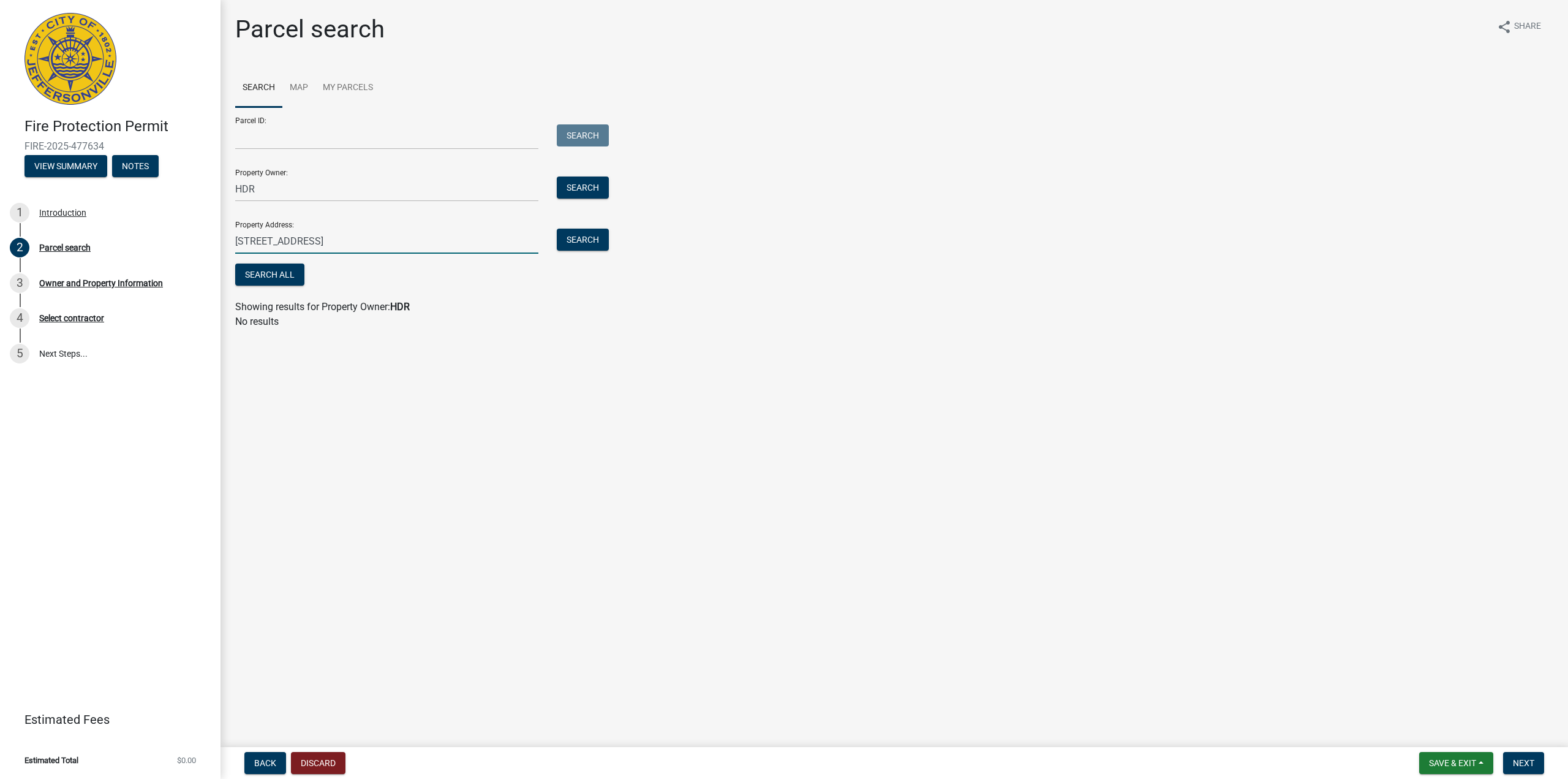
click at [239, 242] on input "[STREET_ADDRESS]" at bounding box center [387, 241] width 303 height 25
click at [257, 242] on input "[STREET_ADDRESS]" at bounding box center [387, 241] width 303 height 25
click at [338, 241] on input "[STREET_ADDRESS]" at bounding box center [387, 241] width 303 height 25
type input "300 International Dr"
click at [579, 246] on button "Search" at bounding box center [583, 239] width 52 height 22
